Goal: Transaction & Acquisition: Book appointment/travel/reservation

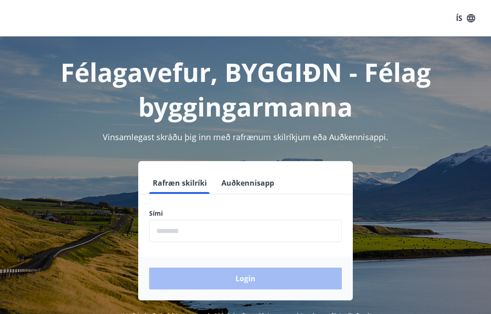
click at [222, 231] on input "phone" at bounding box center [245, 231] width 193 height 22
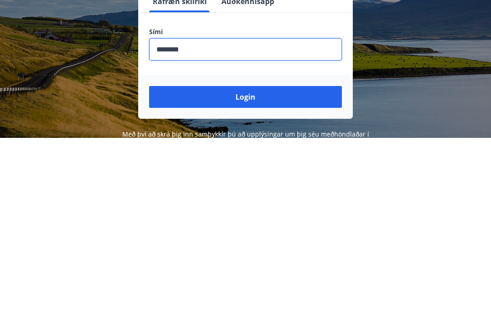
type input "********"
click at [262, 262] on button "Login" at bounding box center [245, 273] width 193 height 22
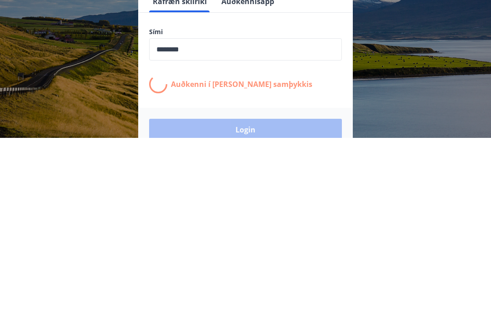
scroll to position [113, 0]
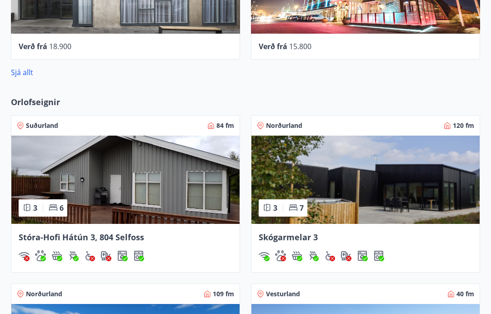
scroll to position [657, 0]
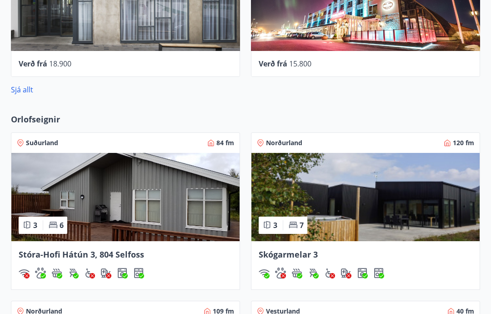
click at [45, 121] on span "Orlofseignir" at bounding box center [35, 119] width 49 height 12
click at [33, 119] on span "Orlofseignir" at bounding box center [35, 119] width 49 height 12
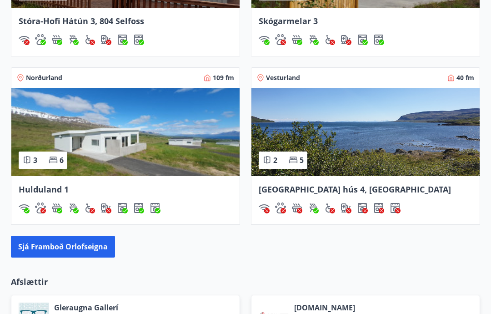
scroll to position [890, 0]
click at [94, 247] on button "Sjá framboð orlofseigna" at bounding box center [63, 247] width 104 height 22
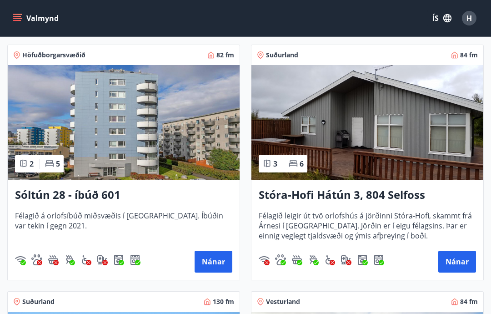
scroll to position [157, 0]
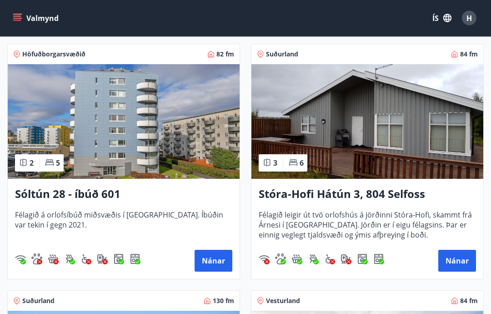
click at [213, 268] on button "Nánar" at bounding box center [214, 261] width 38 height 22
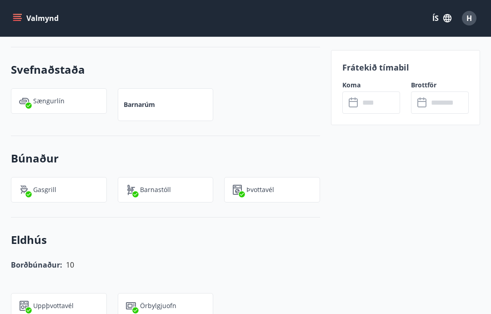
scroll to position [592, 0]
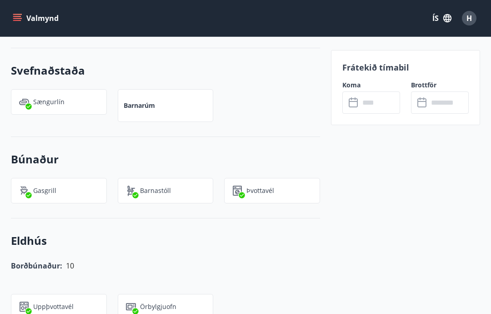
click at [384, 104] on input "text" at bounding box center [380, 102] width 40 height 22
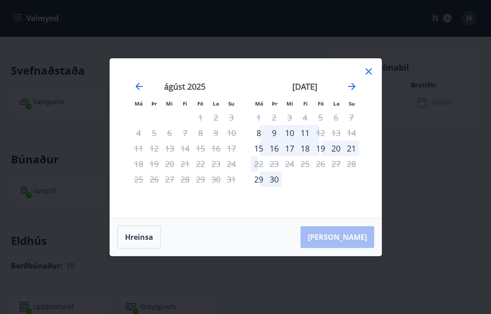
click at [371, 71] on icon at bounding box center [368, 71] width 11 height 11
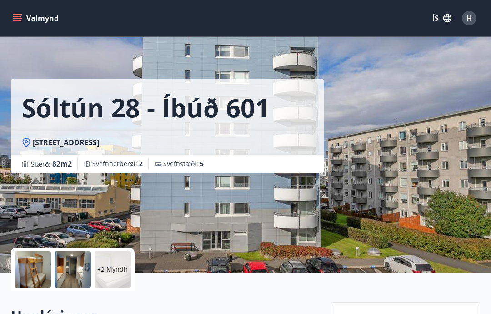
scroll to position [5, 0]
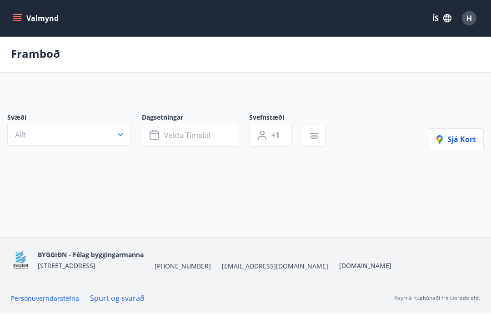
scroll to position [36, 0]
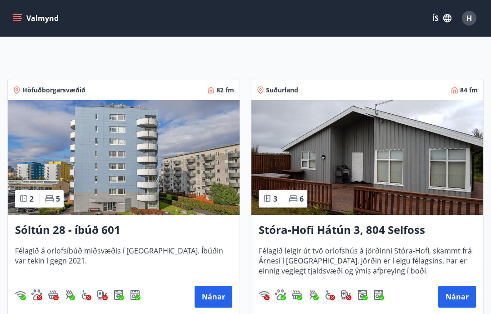
click at [380, 231] on h3 "Stóra-Hofi Hátún 3, 804 Selfoss" at bounding box center [367, 230] width 217 height 16
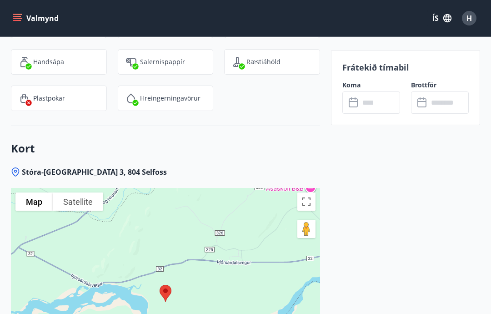
scroll to position [1244, 0]
click at [393, 70] on p "Frátekið tímabil" at bounding box center [406, 67] width 126 height 12
click at [382, 104] on input "text" at bounding box center [380, 102] width 40 height 22
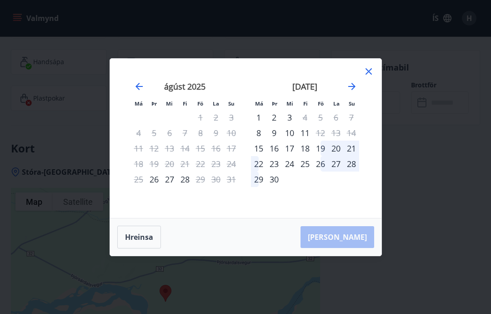
click at [369, 72] on icon at bounding box center [368, 71] width 11 height 11
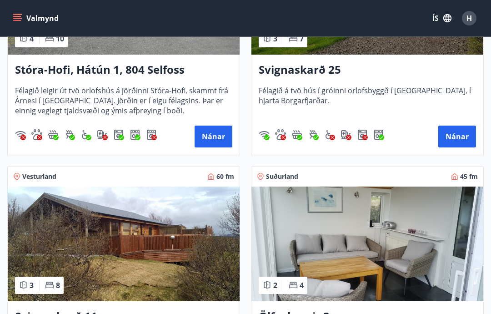
scroll to position [550, 0]
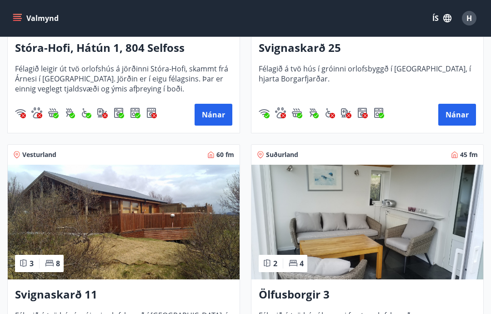
click at [456, 117] on button "Nánar" at bounding box center [458, 115] width 38 height 22
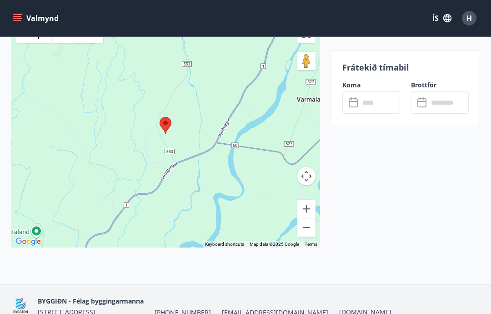
scroll to position [1297, 0]
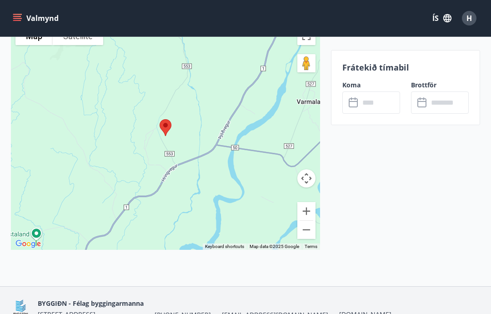
click at [386, 103] on input "text" at bounding box center [380, 102] width 40 height 22
